Goal: Task Accomplishment & Management: Complete application form

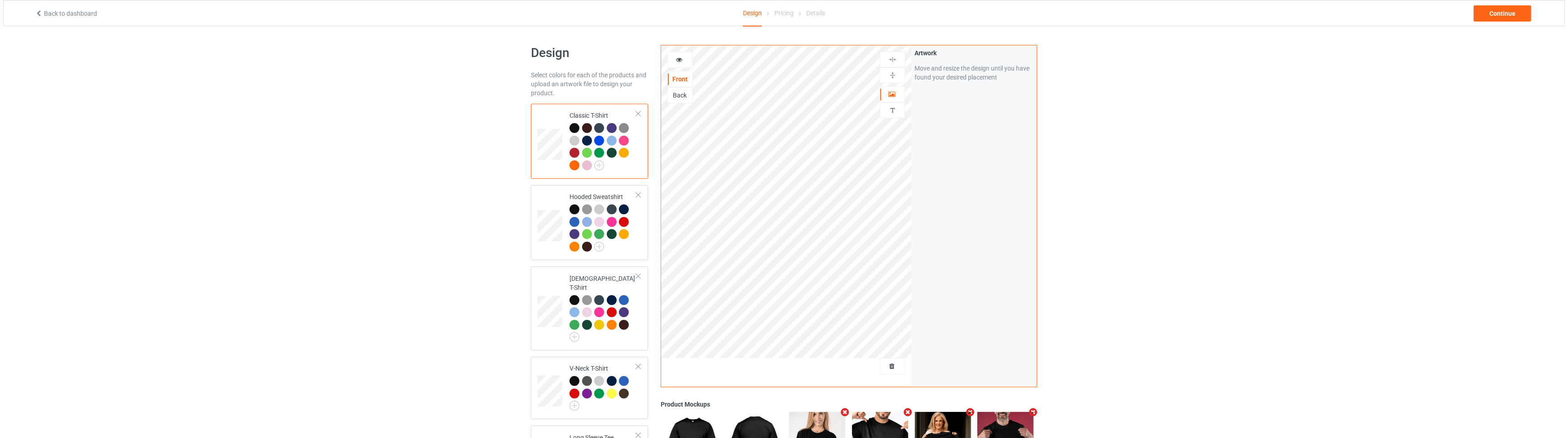
scroll to position [265, 0]
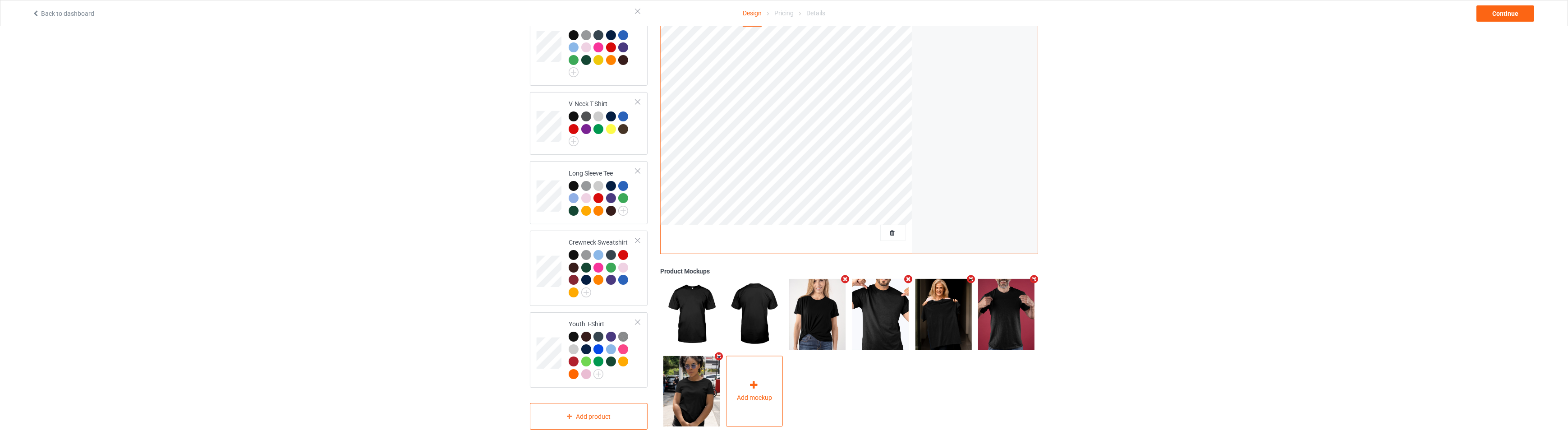
click at [759, 380] on icon at bounding box center [754, 385] width 12 height 9
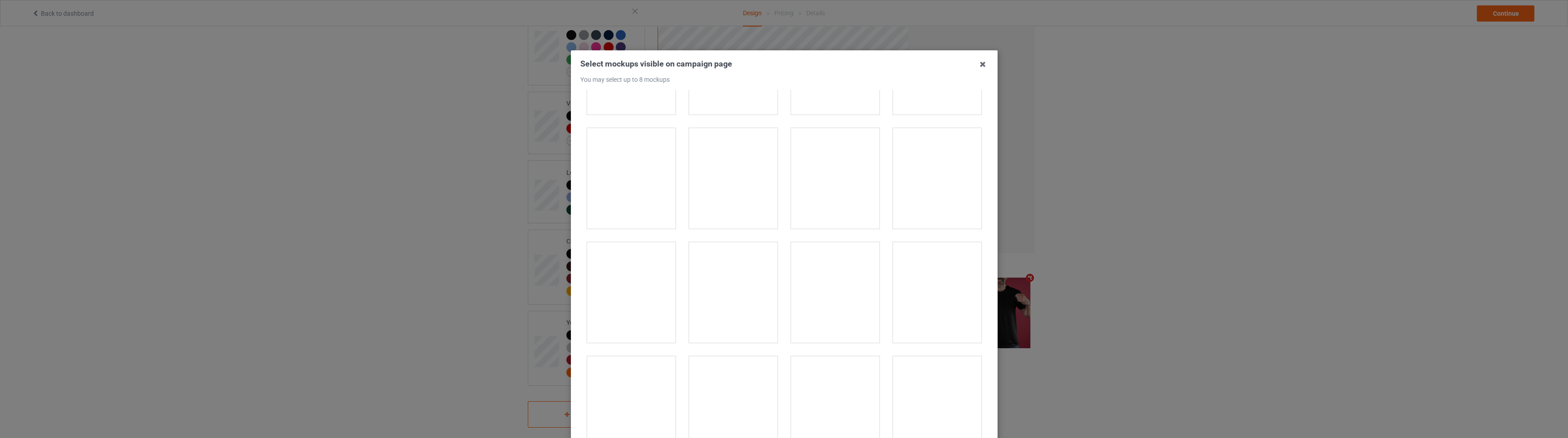
scroll to position [7150, 0]
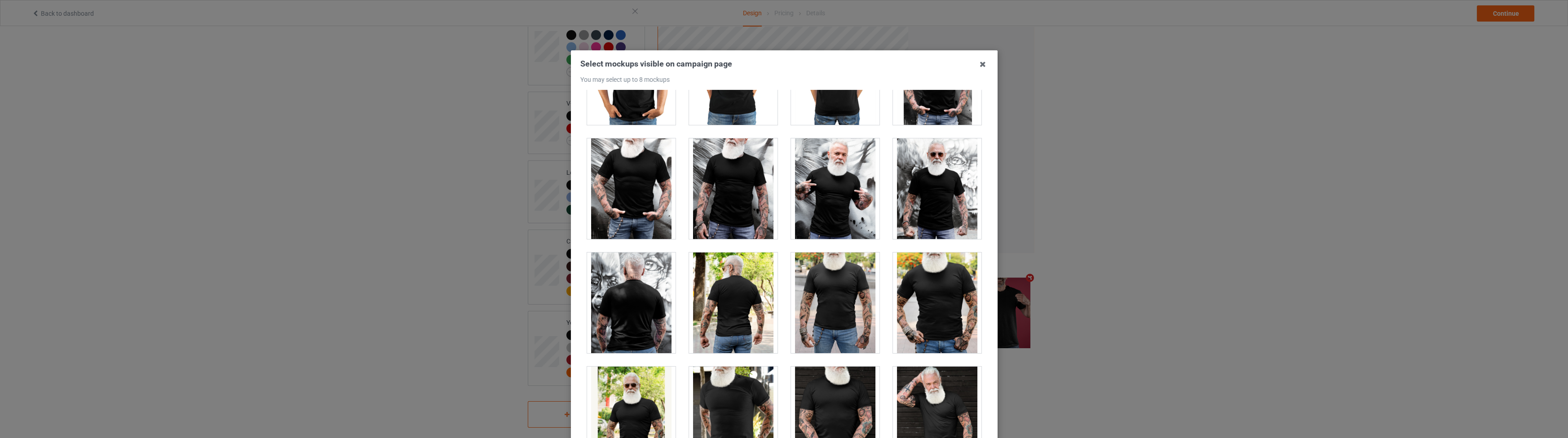
click at [939, 281] on div at bounding box center [937, 302] width 89 height 100
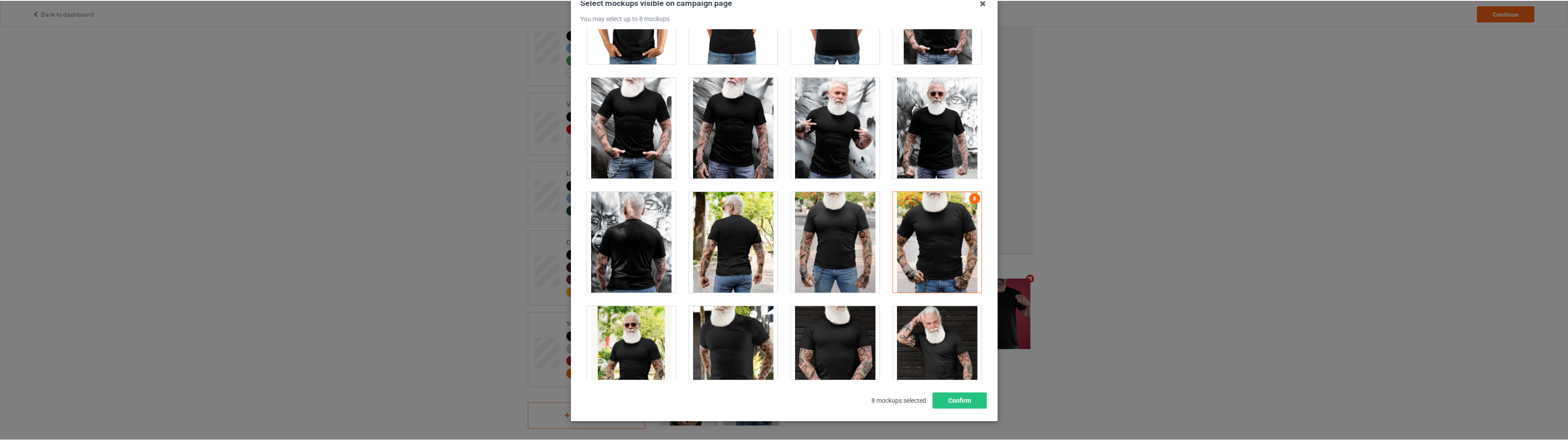
scroll to position [94, 0]
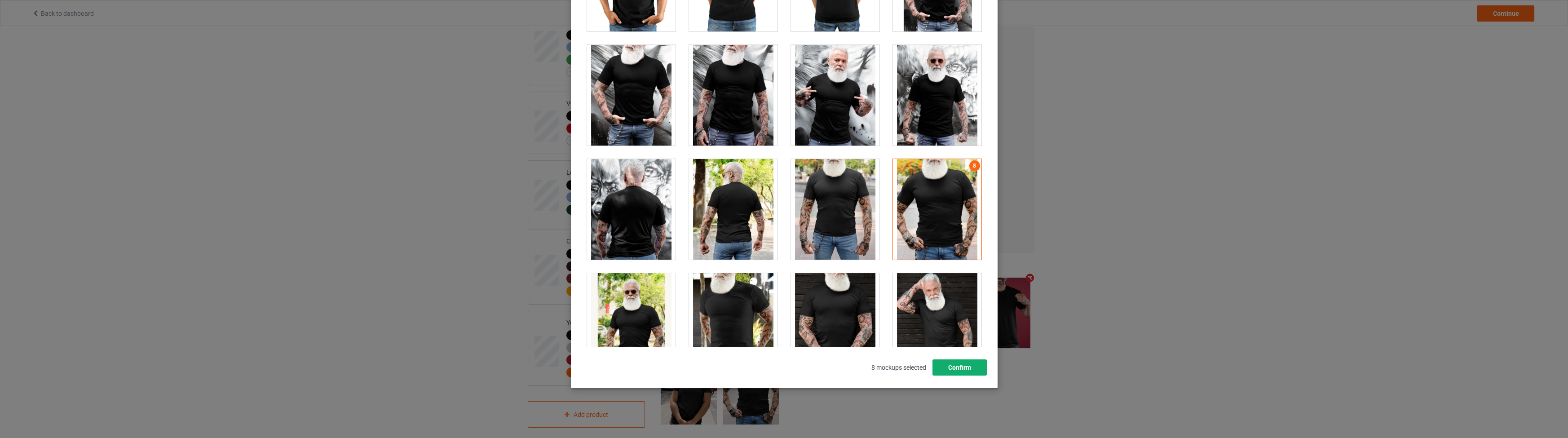
click at [969, 362] on button "Confirm" at bounding box center [958, 367] width 54 height 16
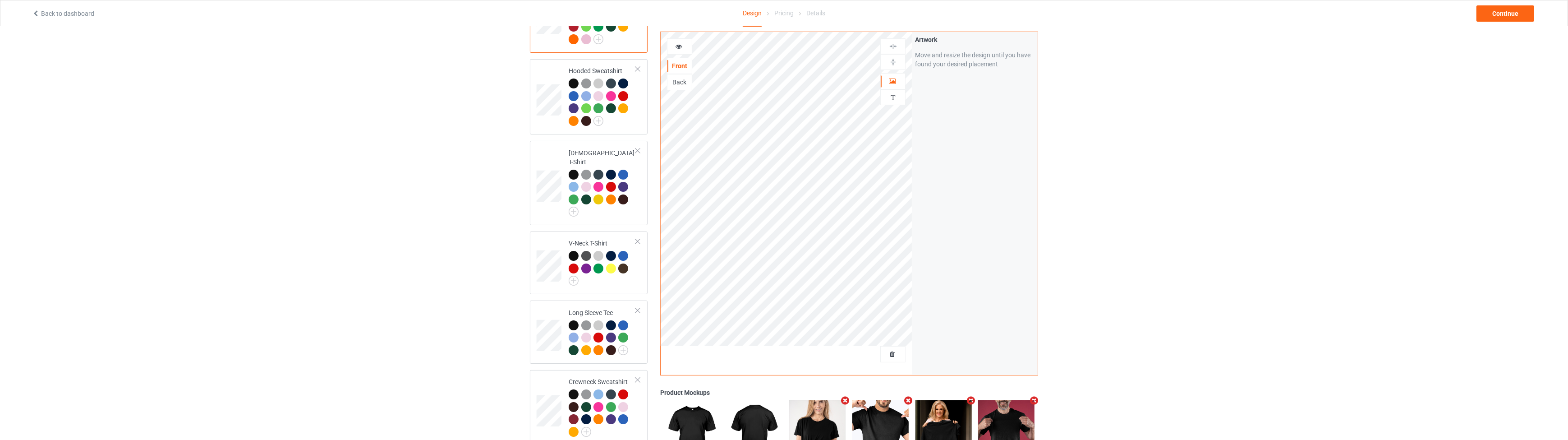
scroll to position [0, 0]
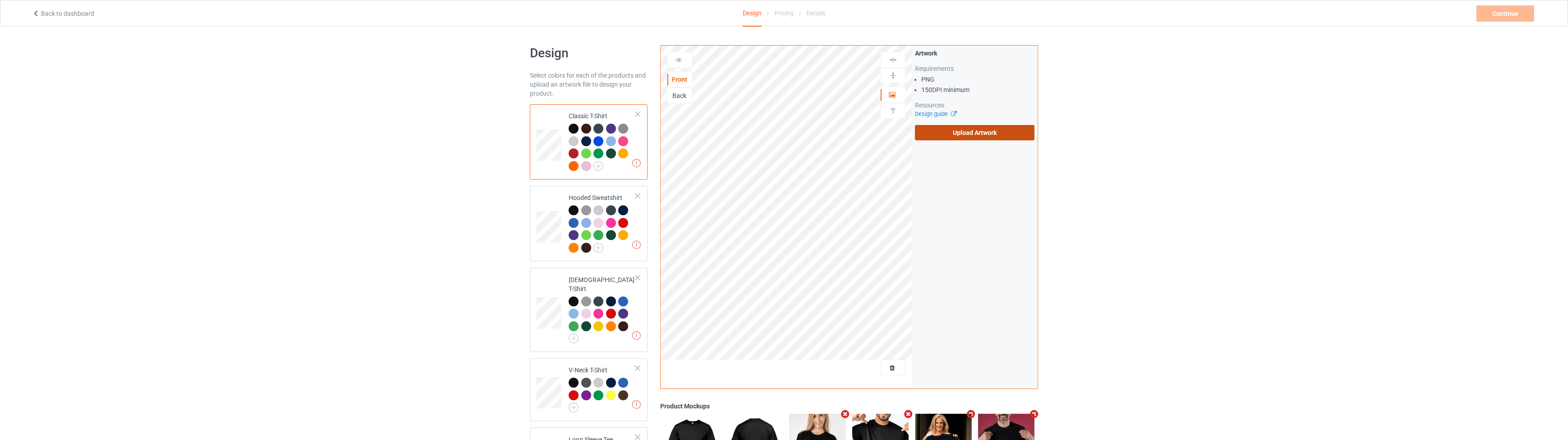
click at [953, 131] on label "Upload Artwork" at bounding box center [975, 132] width 120 height 15
click at [0, 0] on input "Upload Artwork" at bounding box center [0, 0] width 0 height 0
click at [1493, 14] on div "Continue" at bounding box center [1506, 13] width 58 height 16
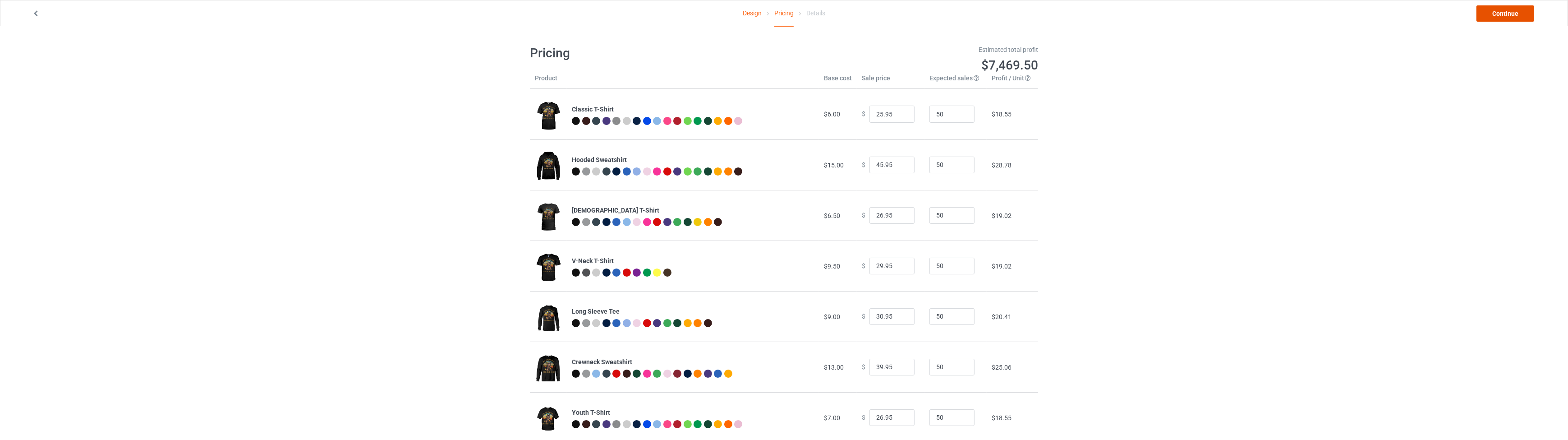
click at [1501, 15] on link "Continue" at bounding box center [1506, 13] width 58 height 16
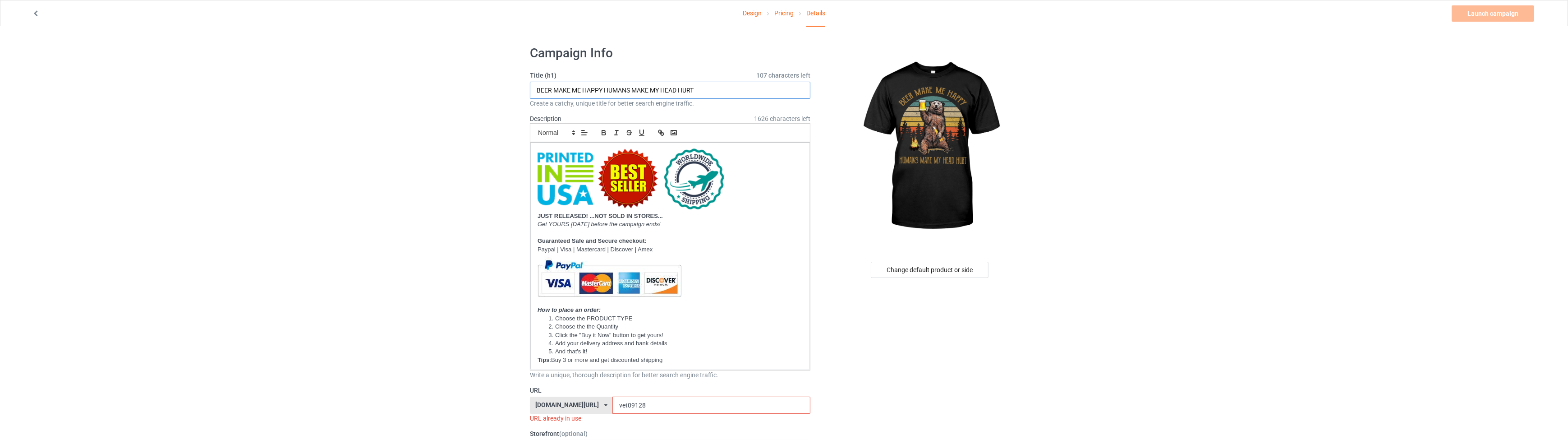
click at [624, 92] on input "BEER MAKE ME HAPPY HUMANS MAKE MY HEAD HURT" at bounding box center [670, 91] width 281 height 17
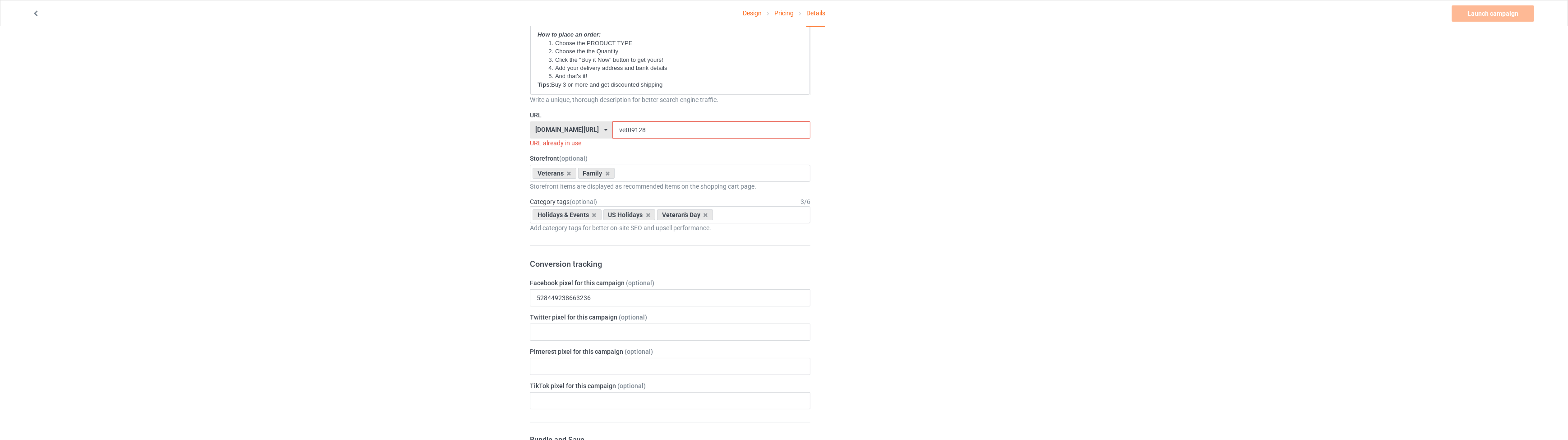
scroll to position [287, 0]
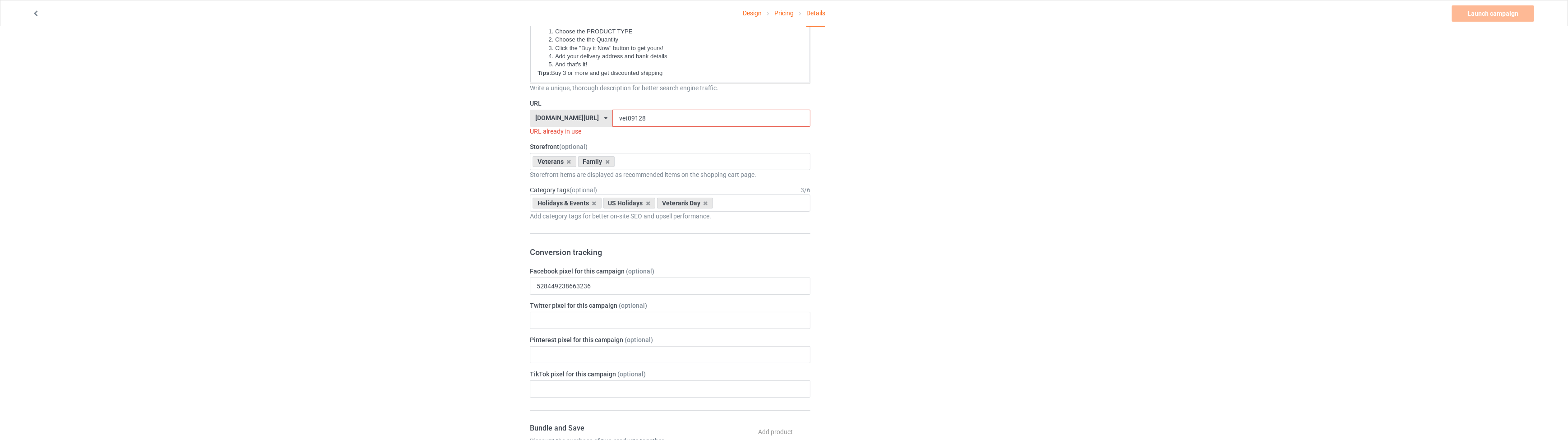
drag, startPoint x: 623, startPoint y: 113, endPoint x: 597, endPoint y: 114, distance: 26.0
click at [612, 114] on input "vet09128" at bounding box center [711, 118] width 197 height 17
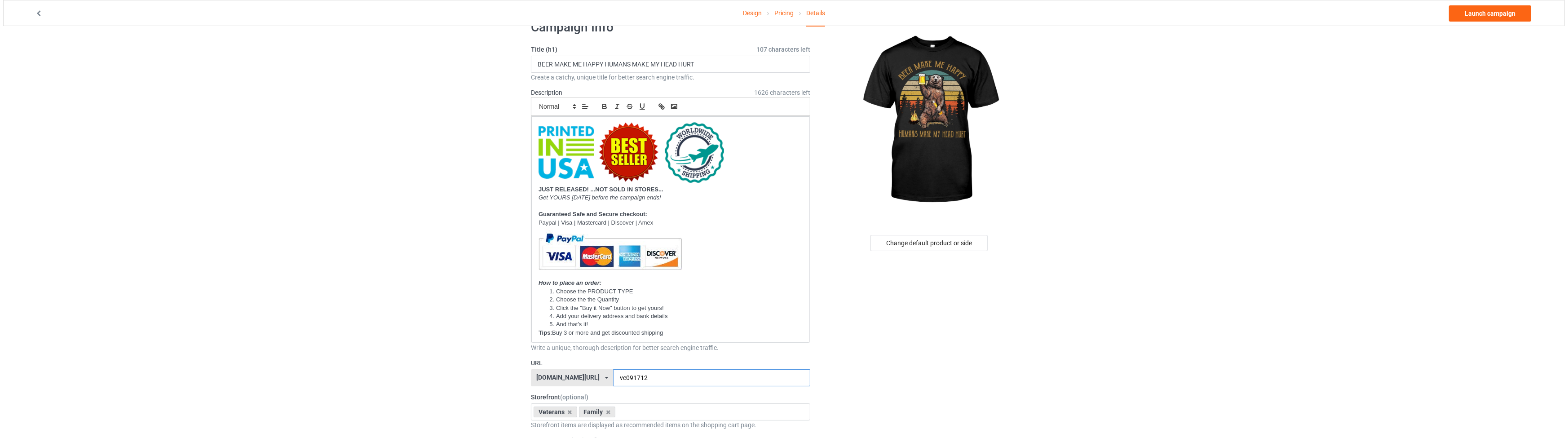
scroll to position [0, 0]
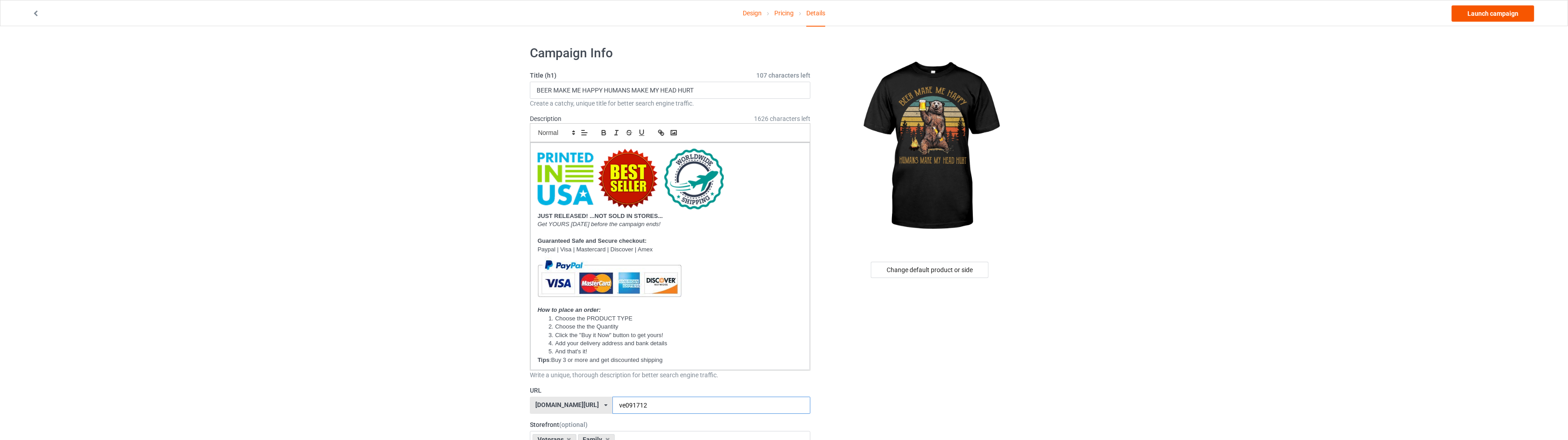
type input "ve091712"
click at [1477, 10] on link "Launch campaign" at bounding box center [1493, 13] width 83 height 16
